Goal: Navigation & Orientation: Find specific page/section

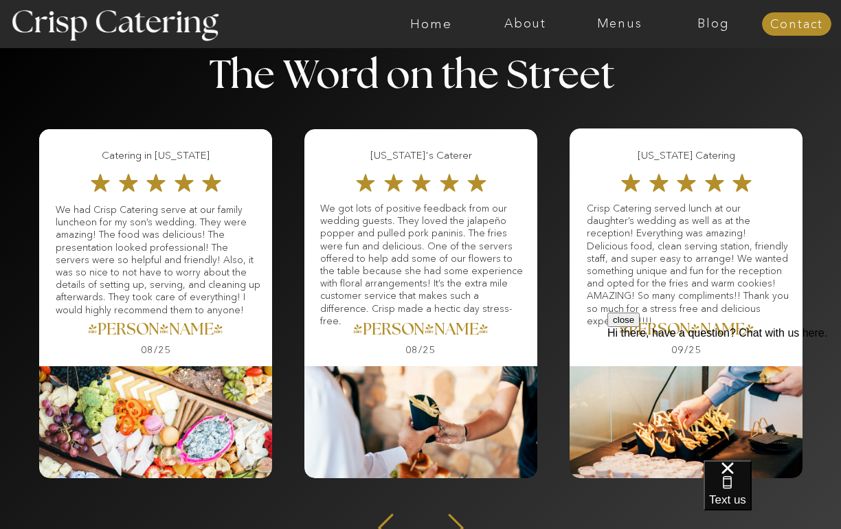
scroll to position [1465, 0]
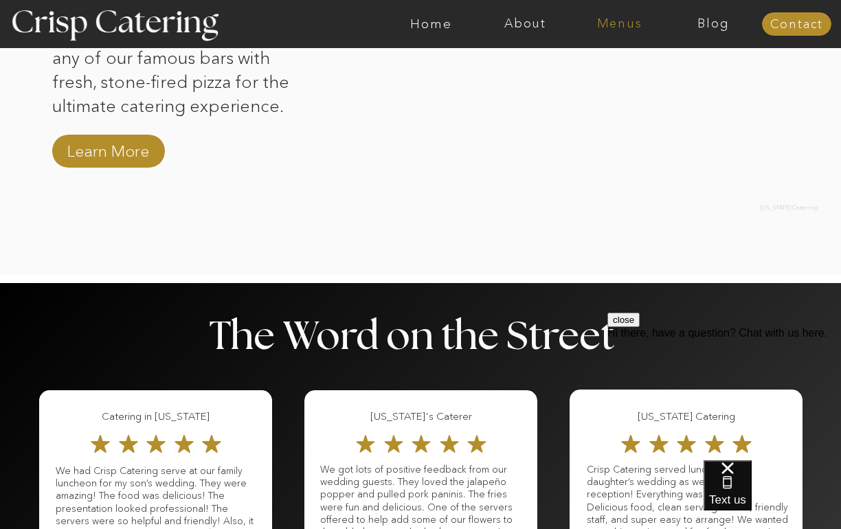
click at [637, 19] on nav "Menus" at bounding box center [619, 24] width 94 height 14
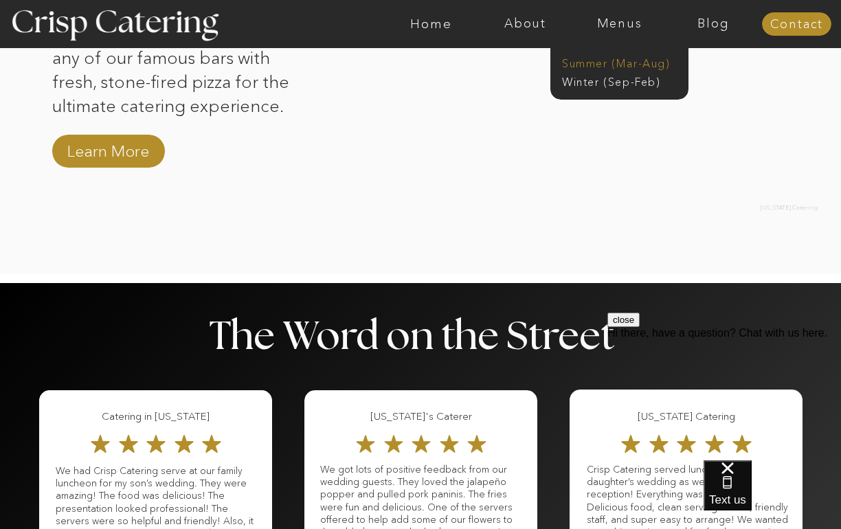
click at [636, 64] on nav "Summer (Mar-Aug)" at bounding box center [623, 62] width 123 height 13
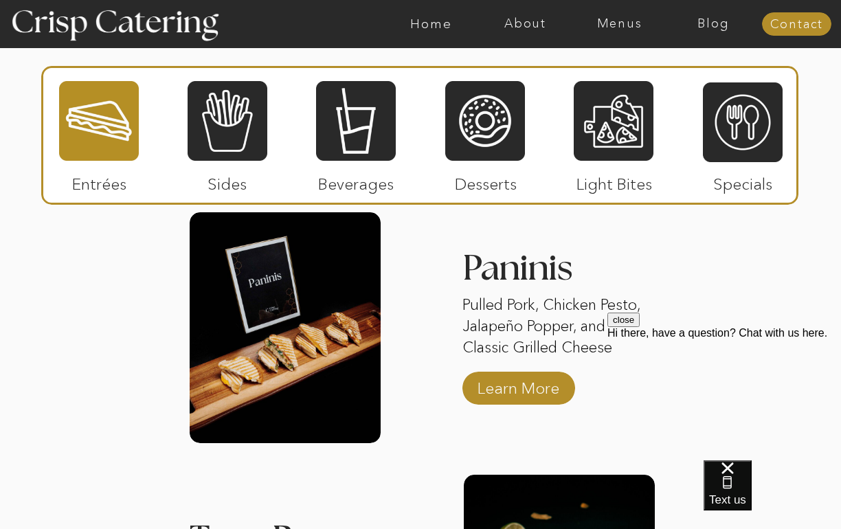
scroll to position [1263, 0]
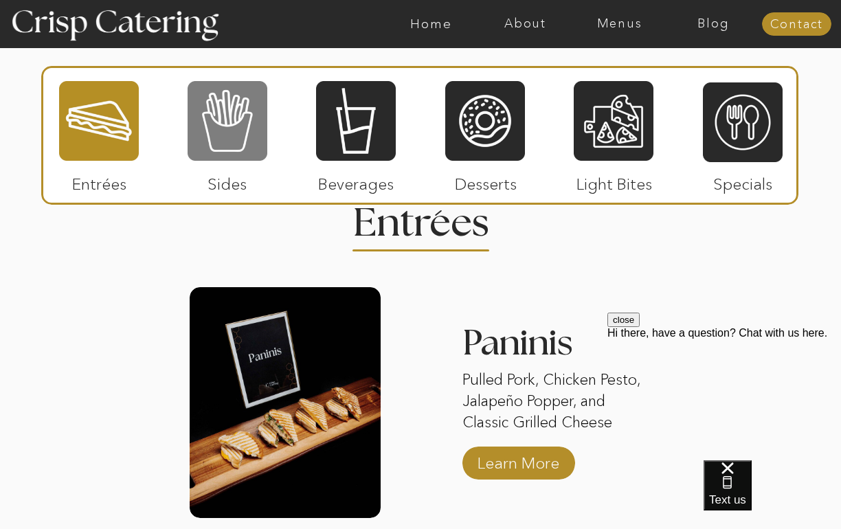
click at [225, 107] on div at bounding box center [228, 121] width 80 height 82
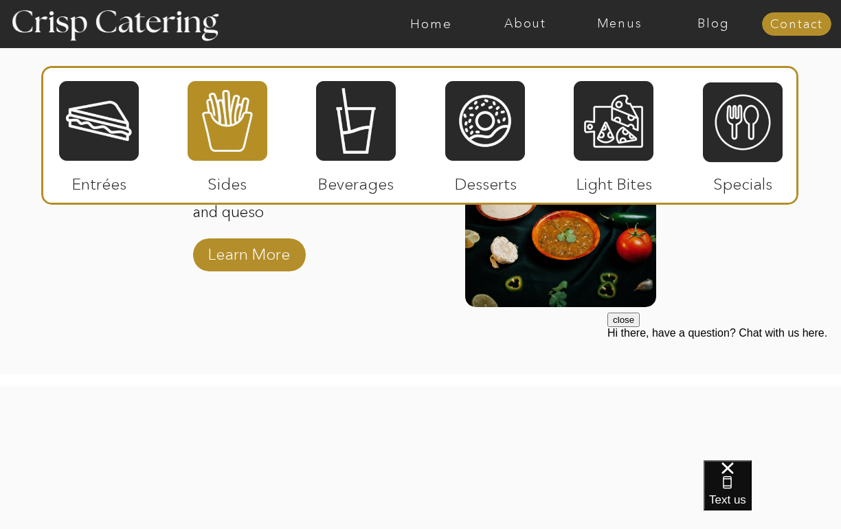
scroll to position [1957, 0]
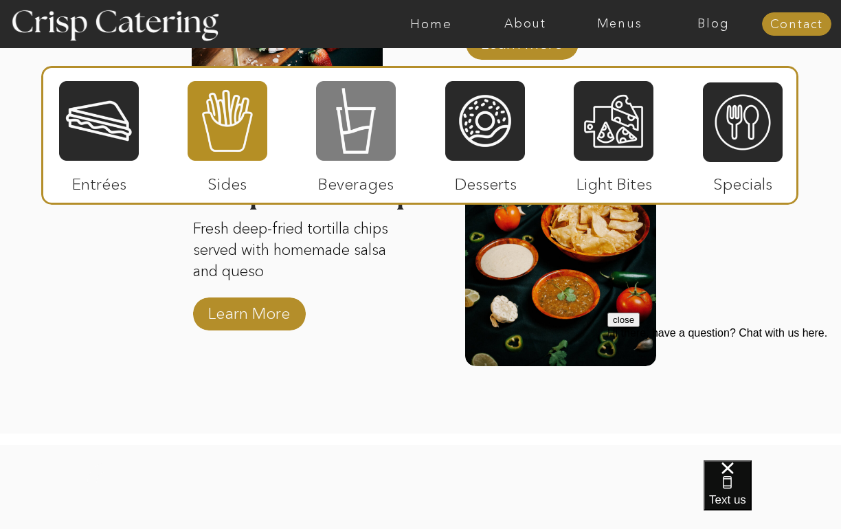
click at [381, 124] on div at bounding box center [356, 121] width 80 height 82
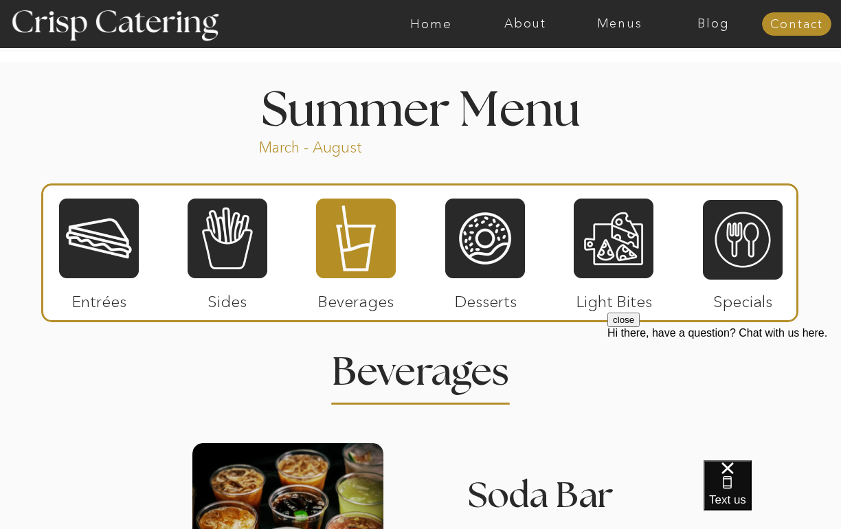
scroll to position [1109, 0]
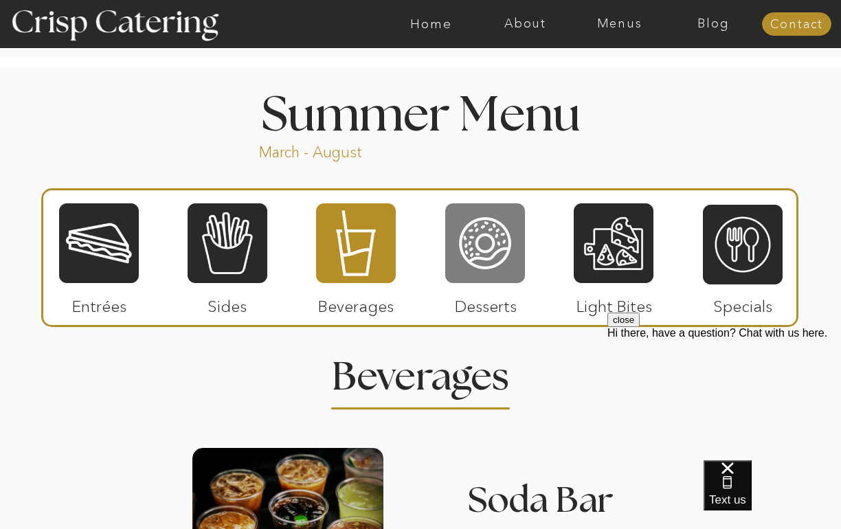
click at [475, 283] on div at bounding box center [485, 243] width 80 height 82
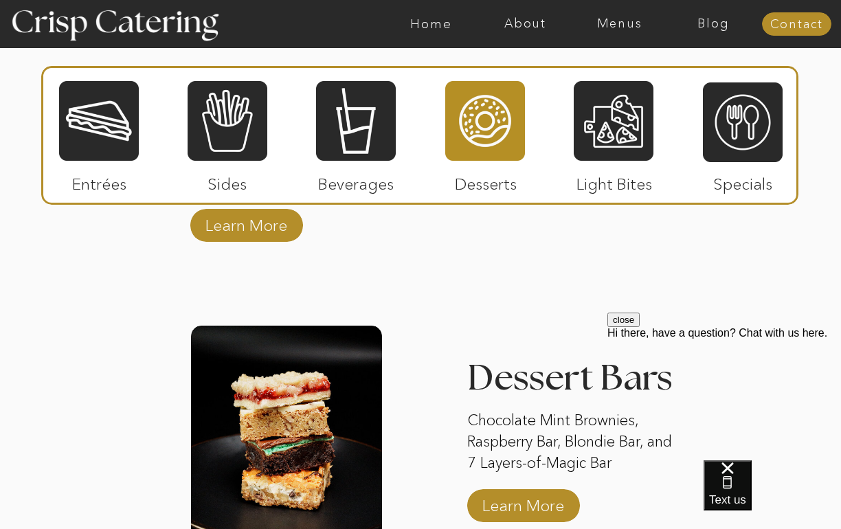
scroll to position [1773, 0]
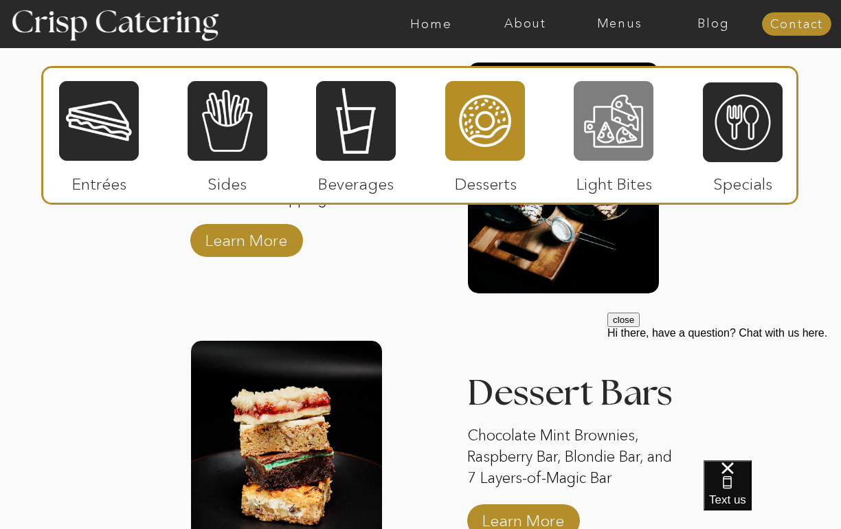
click at [607, 135] on div at bounding box center [614, 121] width 80 height 82
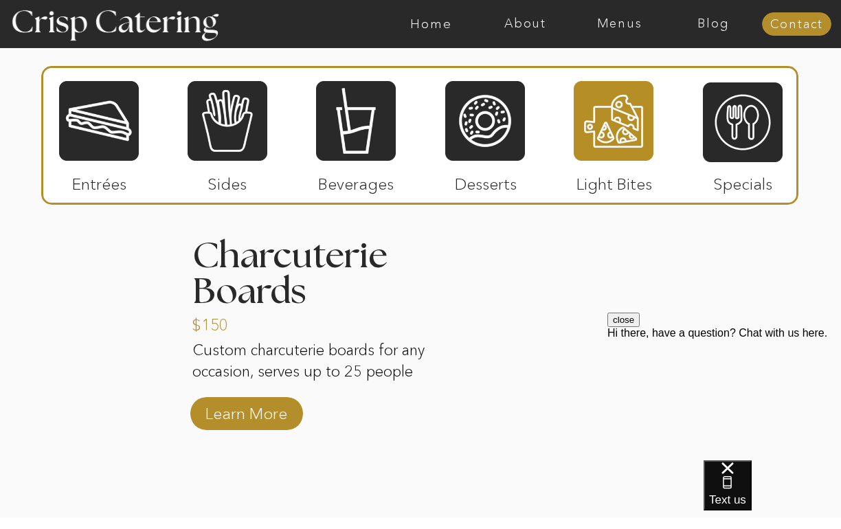
scroll to position [1294, 0]
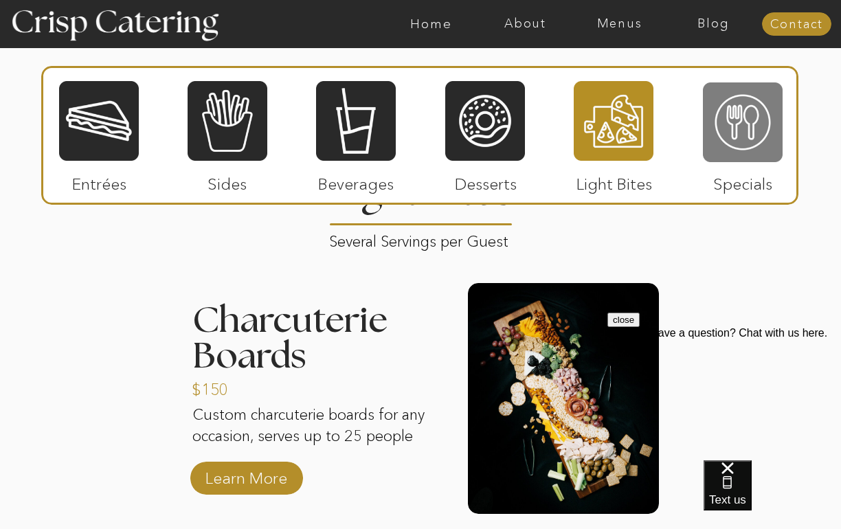
click at [725, 124] on div at bounding box center [743, 122] width 80 height 82
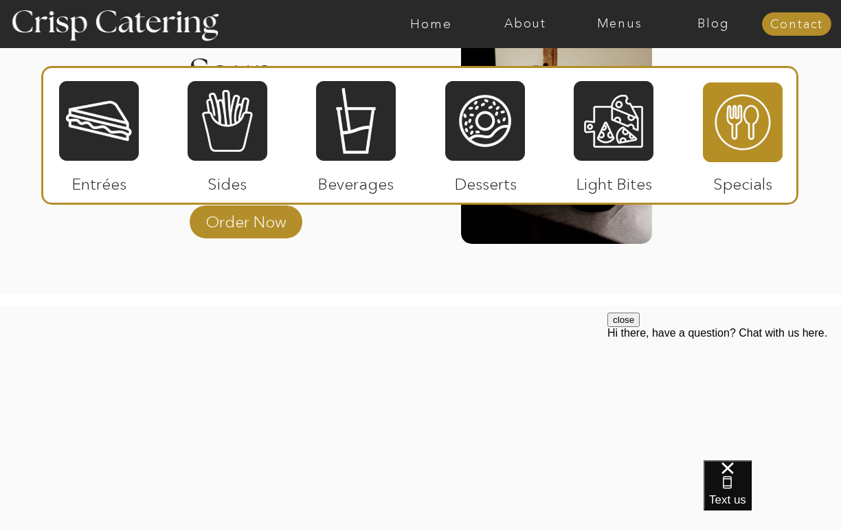
scroll to position [1536, 0]
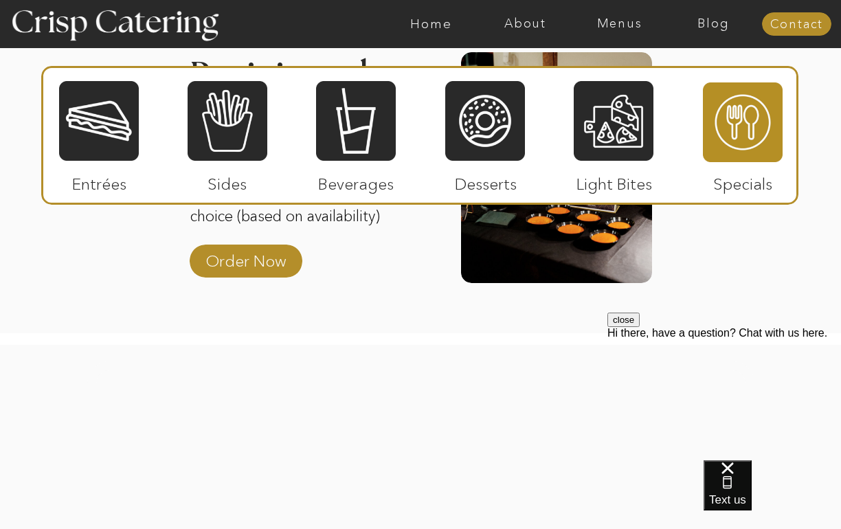
click at [128, 151] on div at bounding box center [99, 121] width 80 height 82
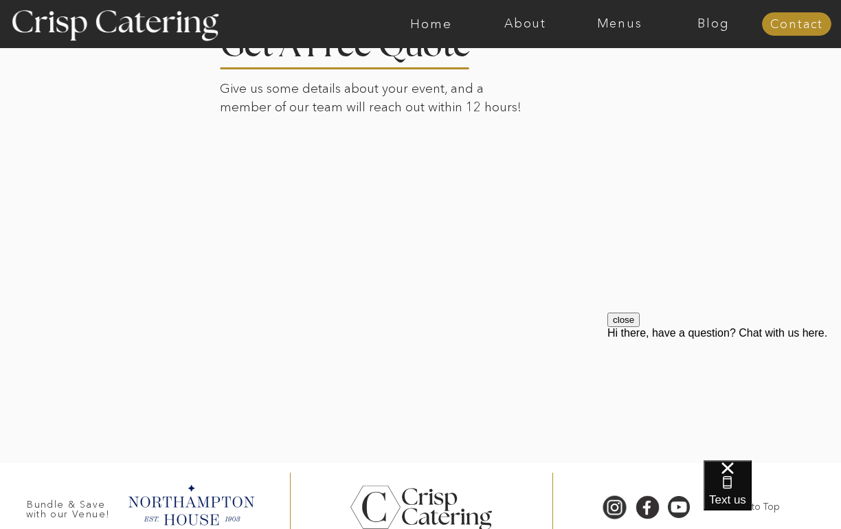
scroll to position [2836, 0]
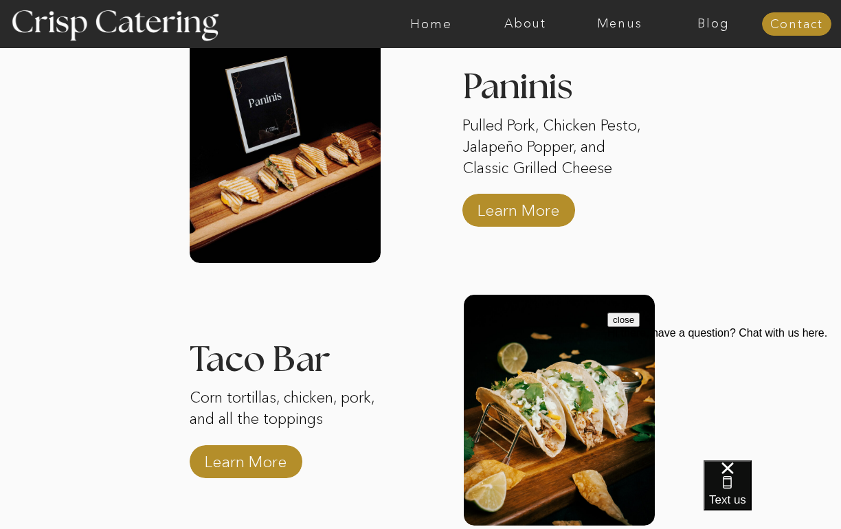
scroll to position [2114, 0]
